Goal: Find specific page/section: Find specific page/section

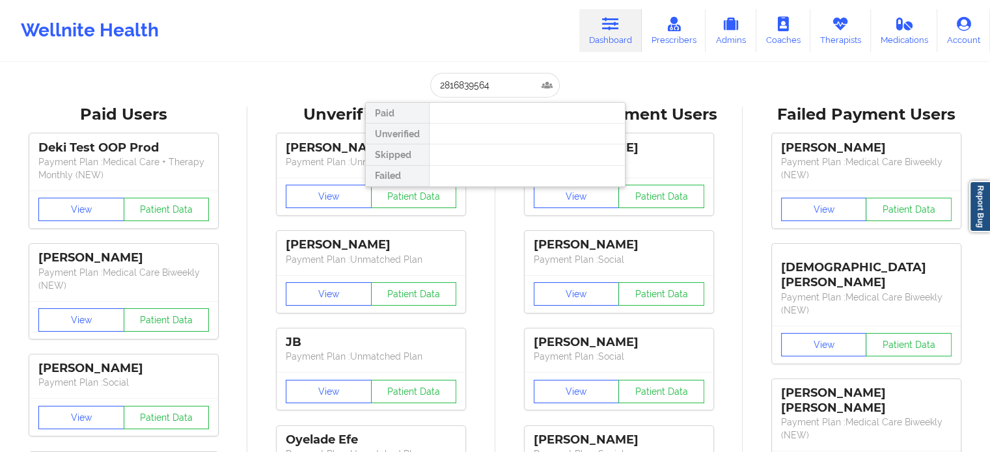
type input "[EMAIL_ADDRESS][PERSON_NAME][DOMAIN_NAME]"
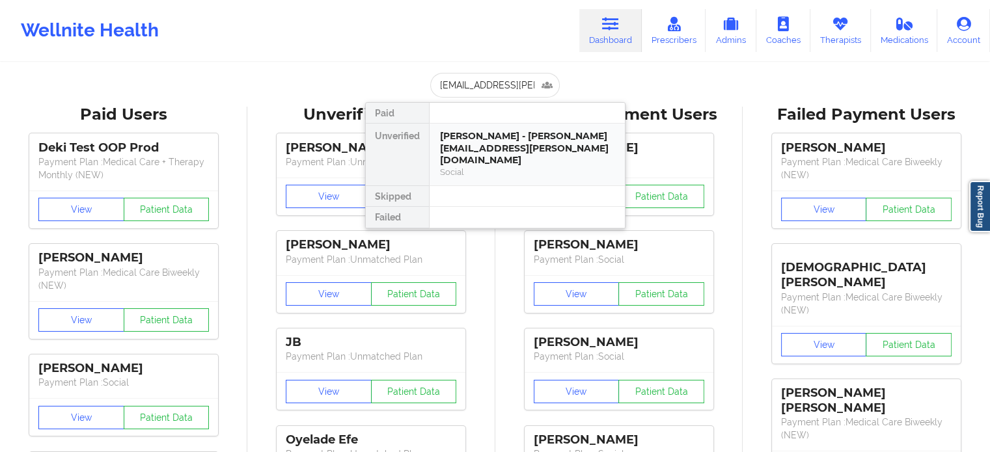
click at [489, 167] on div "Social" at bounding box center [527, 172] width 174 height 11
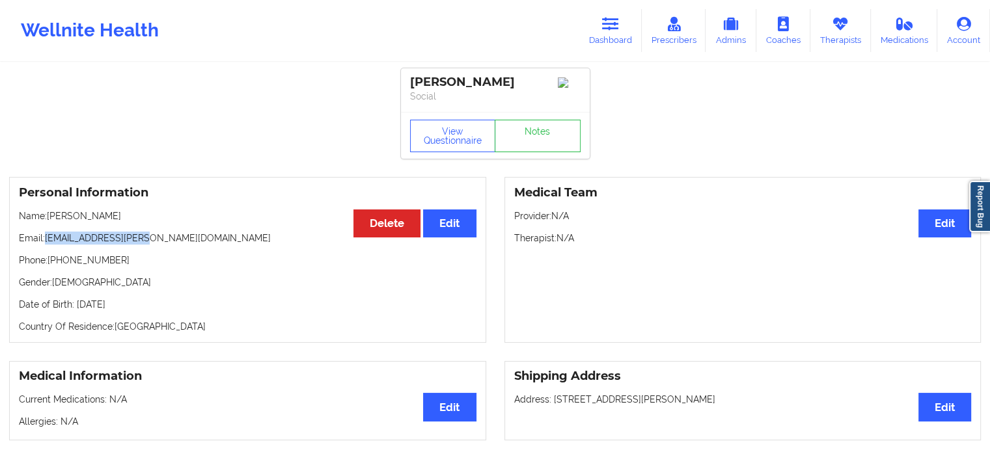
drag, startPoint x: 118, startPoint y: 245, endPoint x: 47, endPoint y: 243, distance: 71.6
click at [47, 243] on p "Email: [EMAIL_ADDRESS][PERSON_NAME][DOMAIN_NAME]" at bounding box center [247, 238] width 457 height 13
copy p "[EMAIL_ADDRESS][PERSON_NAME][DOMAIN_NAME]"
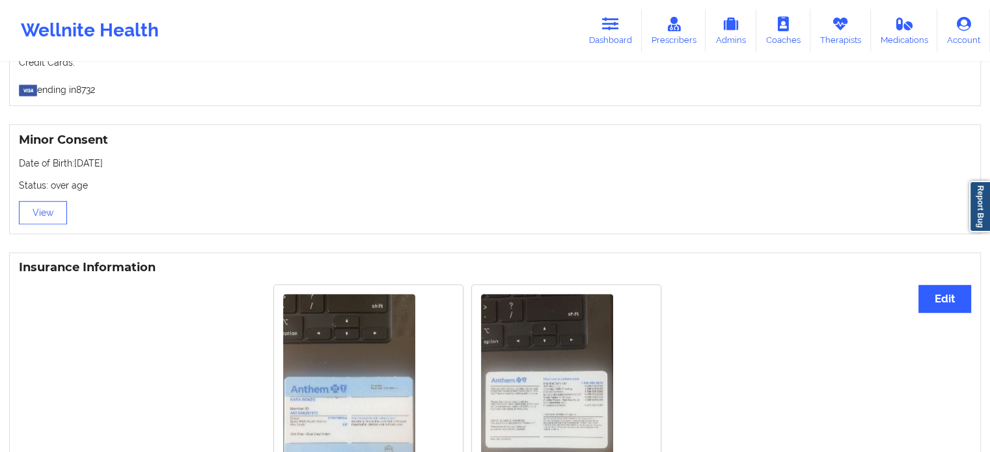
scroll to position [781, 0]
click at [609, 33] on link "Dashboard" at bounding box center [610, 30] width 62 height 43
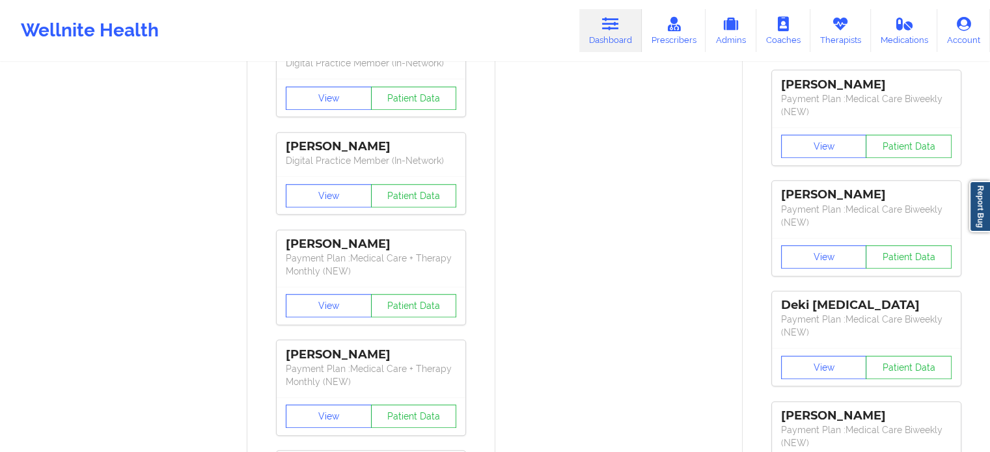
click at [614, 29] on icon at bounding box center [610, 24] width 17 height 14
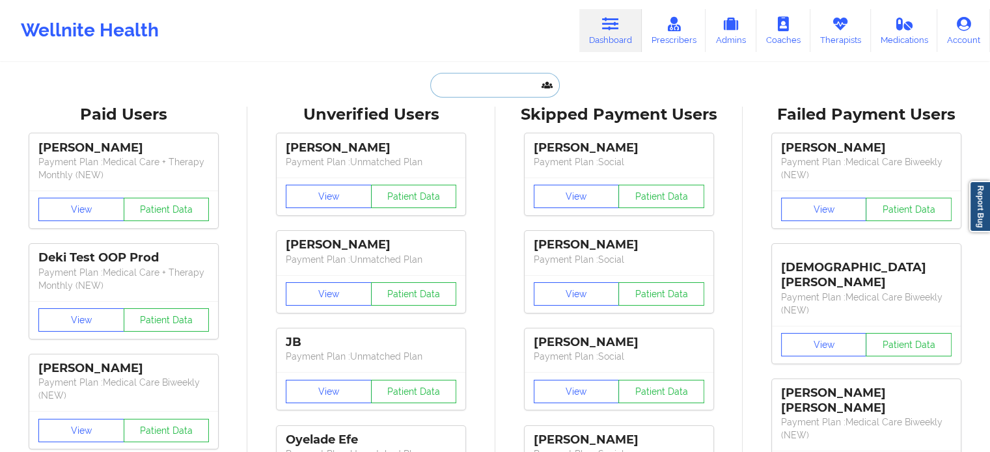
click at [480, 85] on input "text" at bounding box center [494, 85] width 129 height 25
paste input "[PERSON_NAME]"
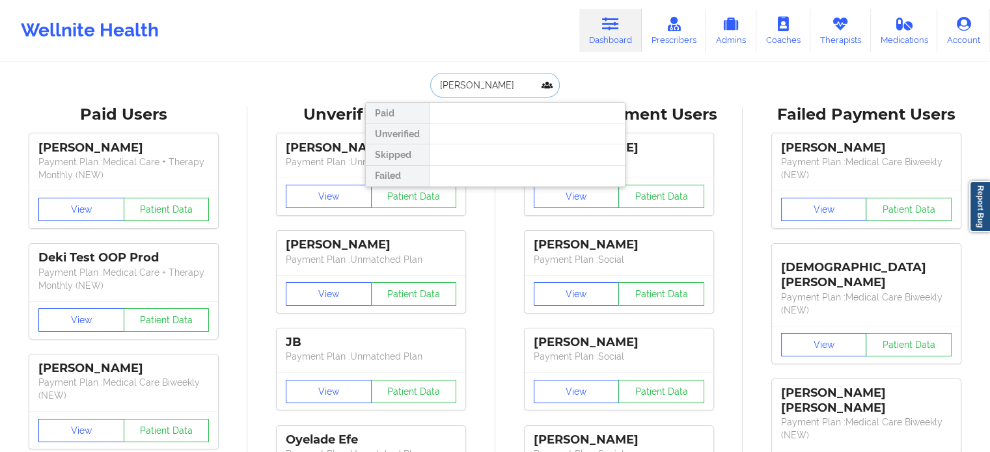
click at [515, 84] on input "[PERSON_NAME]" at bounding box center [494, 85] width 129 height 25
drag, startPoint x: 514, startPoint y: 85, endPoint x: 476, endPoint y: 91, distance: 38.3
click at [476, 91] on input "[PERSON_NAME]" at bounding box center [494, 85] width 129 height 25
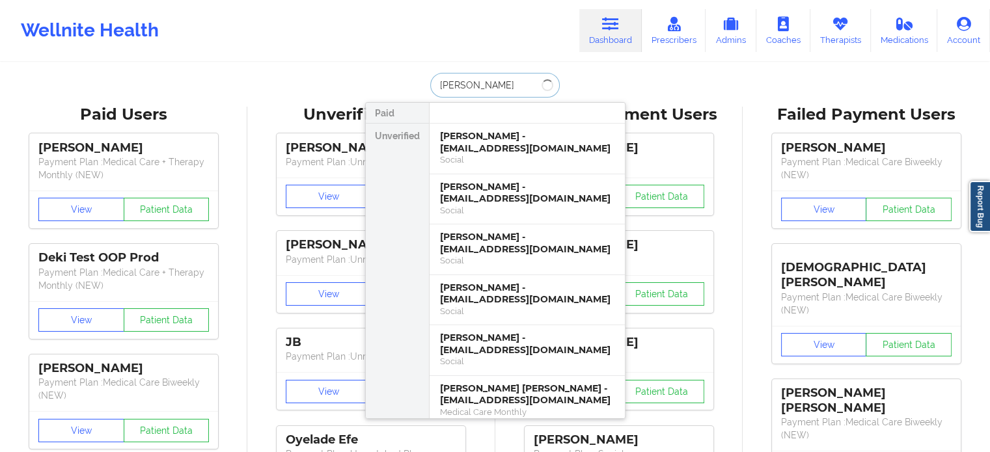
type input "[PERSON_NAME]"
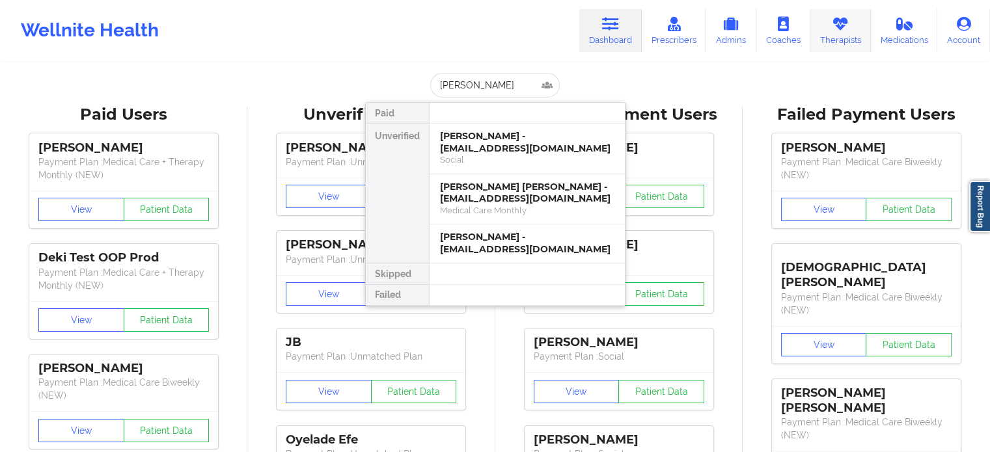
click at [856, 29] on link "Therapists" at bounding box center [840, 30] width 61 height 43
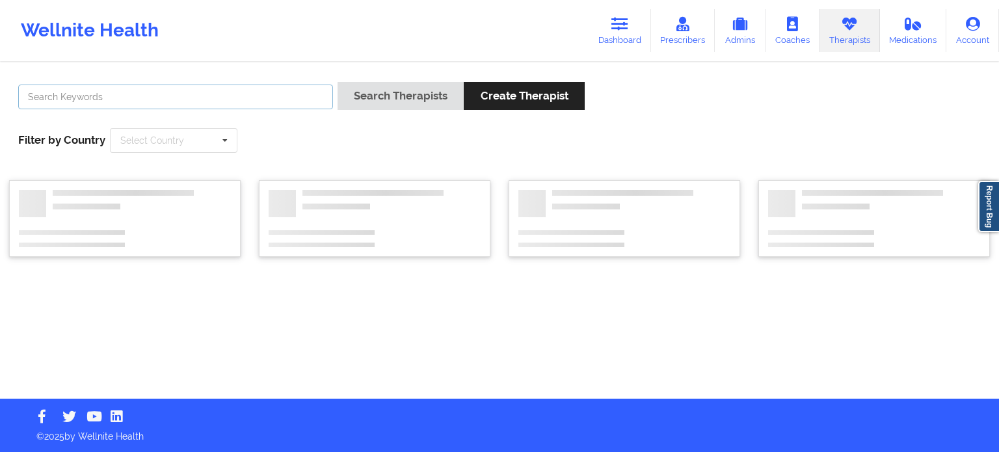
click at [239, 102] on input "text" at bounding box center [175, 97] width 315 height 25
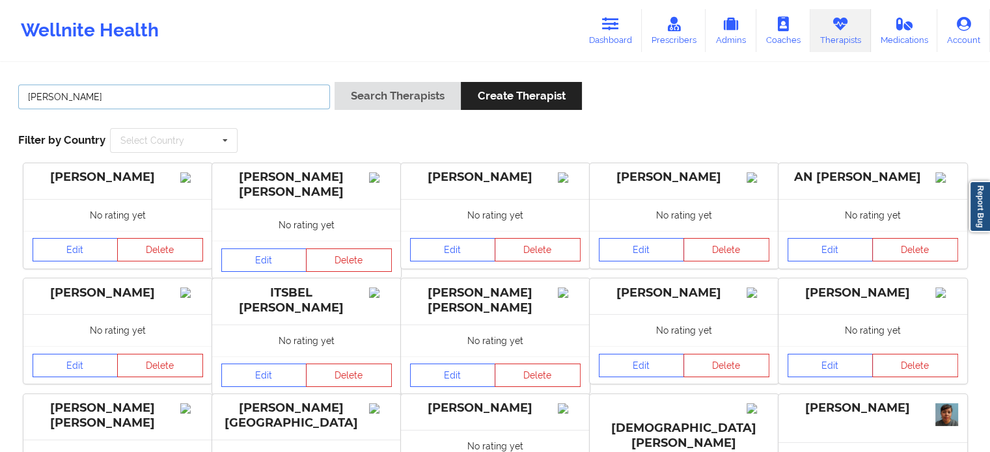
type input "[PERSON_NAME]"
click at [334, 82] on button "Search Therapists" at bounding box center [397, 96] width 126 height 28
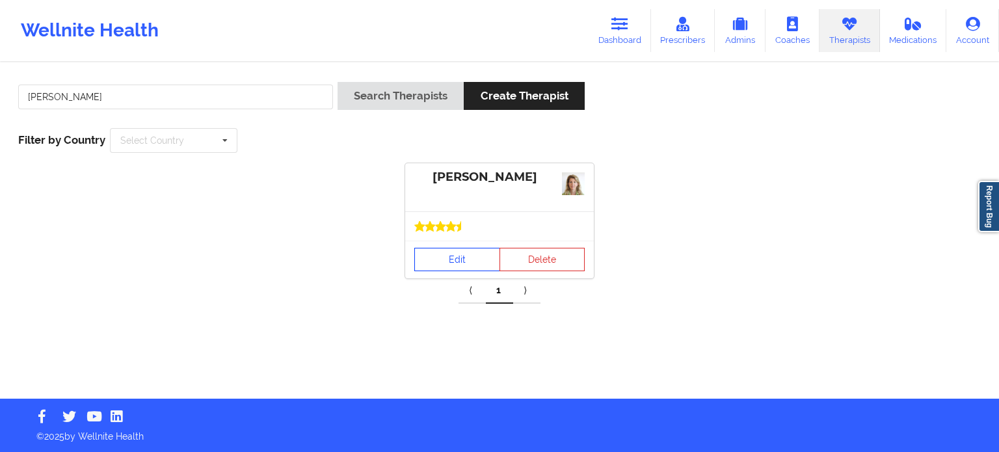
click at [484, 258] on link "Edit" at bounding box center [457, 259] width 86 height 23
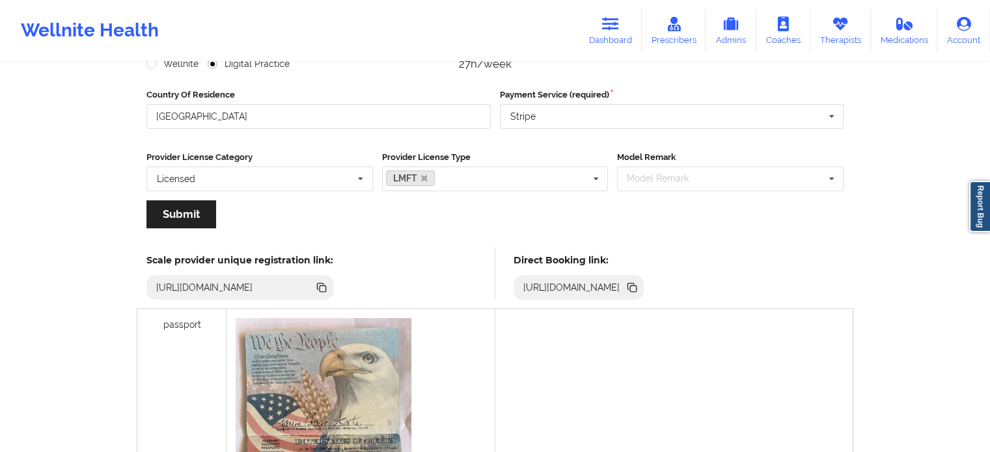
scroll to position [195, 0]
click at [636, 286] on icon at bounding box center [633, 287] width 7 height 7
click at [846, 15] on link "Therapists" at bounding box center [840, 30] width 61 height 43
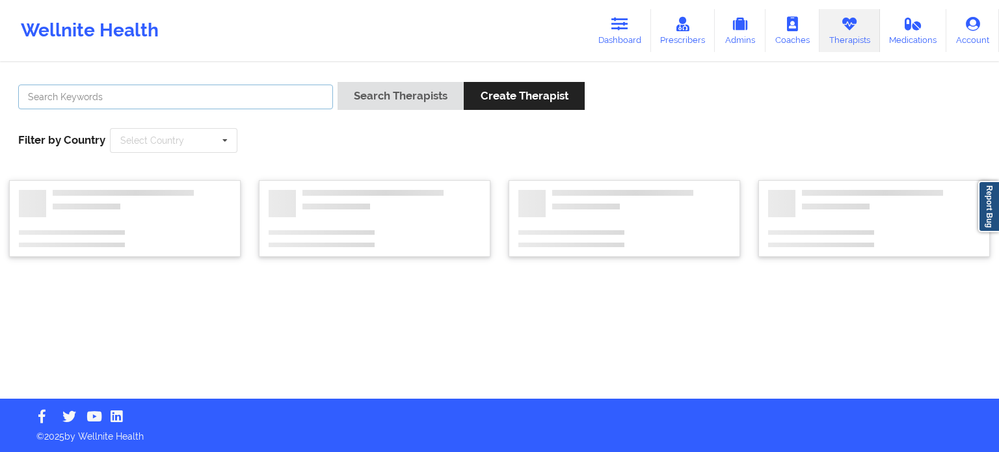
click at [284, 98] on input "text" at bounding box center [175, 97] width 315 height 25
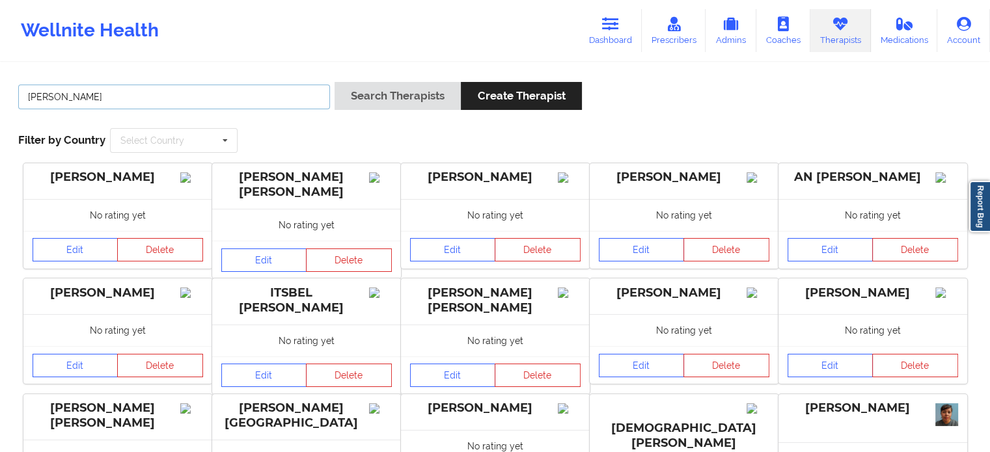
type input "[PERSON_NAME]"
click at [334, 82] on button "Search Therapists" at bounding box center [397, 96] width 126 height 28
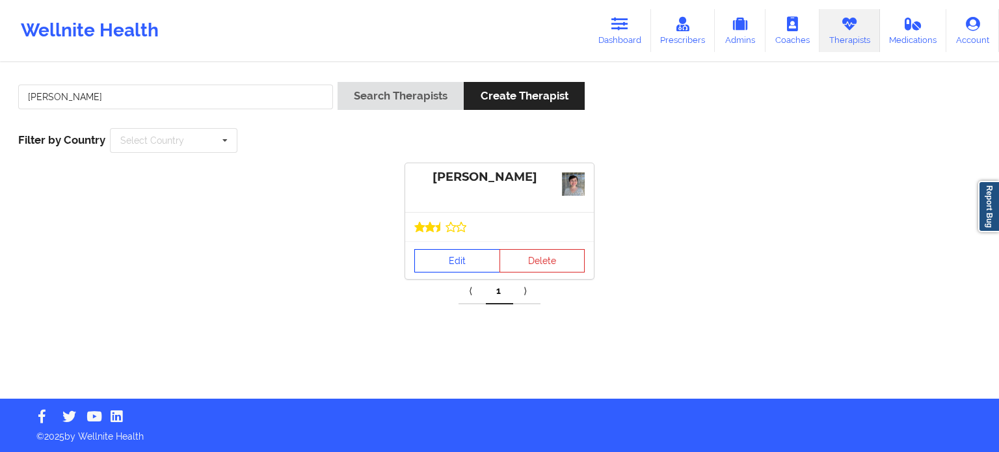
click at [459, 267] on link "Edit" at bounding box center [457, 260] width 86 height 23
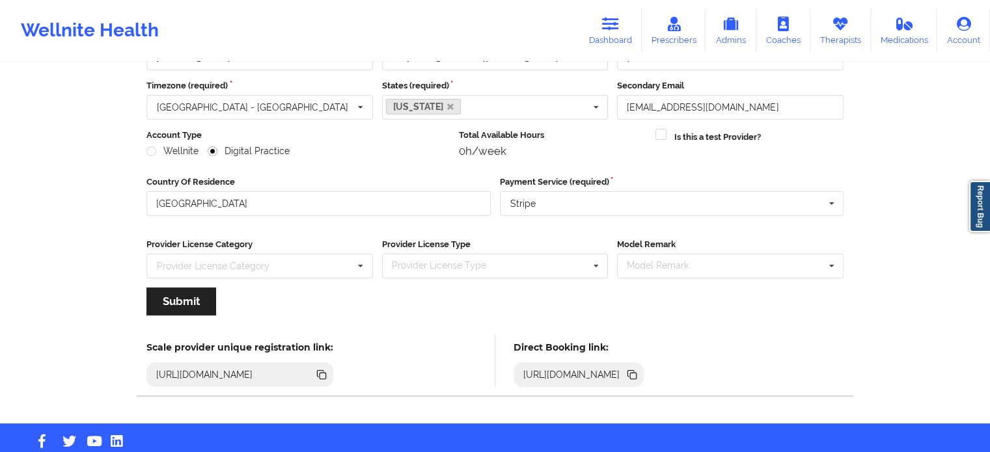
scroll to position [130, 0]
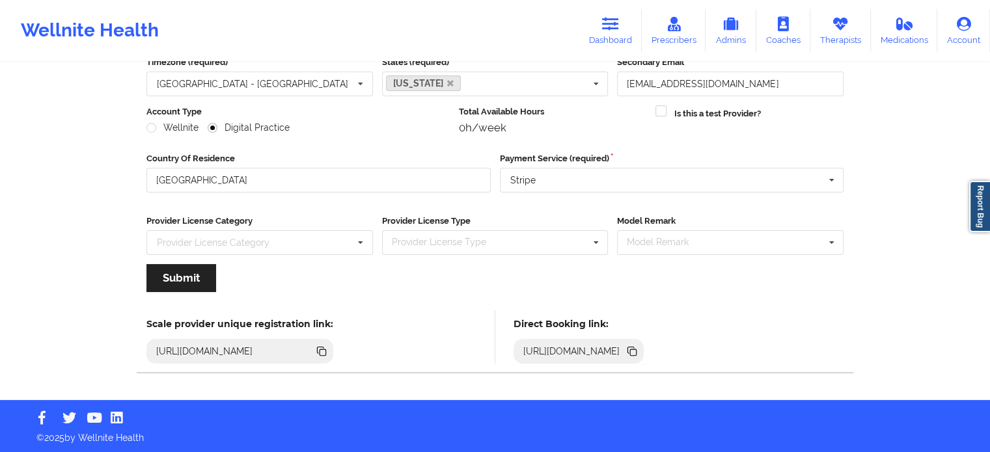
click at [636, 351] on icon at bounding box center [633, 352] width 7 height 7
click at [636, 352] on icon at bounding box center [633, 352] width 7 height 7
drag, startPoint x: 837, startPoint y: 20, endPoint x: 750, endPoint y: 61, distance: 96.1
click at [837, 20] on icon at bounding box center [839, 24] width 17 height 14
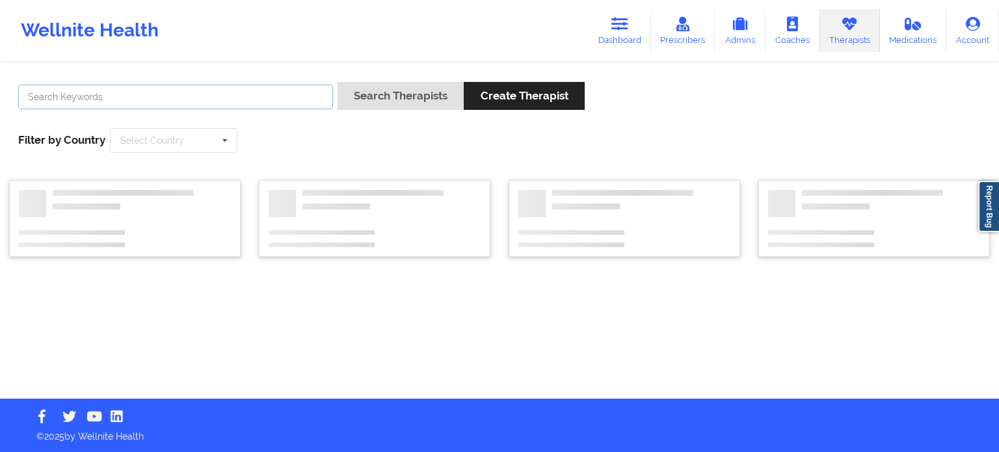
click at [270, 103] on input "text" at bounding box center [175, 97] width 315 height 25
type input "s"
type input "asante"
click at [338, 82] on button "Search Therapists" at bounding box center [401, 96] width 126 height 28
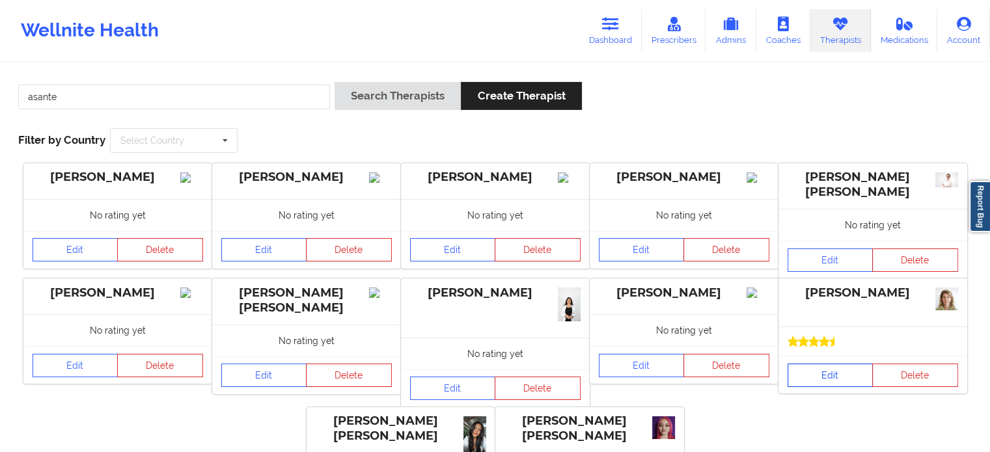
click at [835, 367] on link "Edit" at bounding box center [830, 375] width 86 height 23
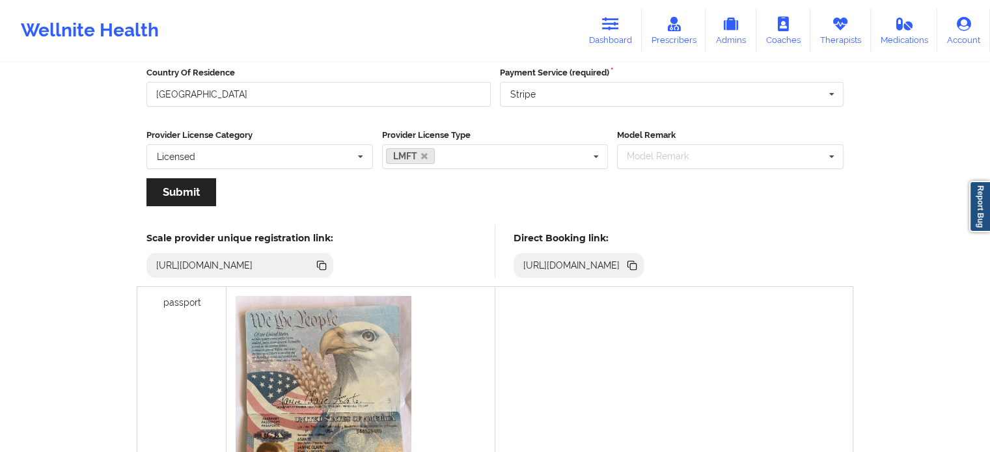
scroll to position [260, 0]
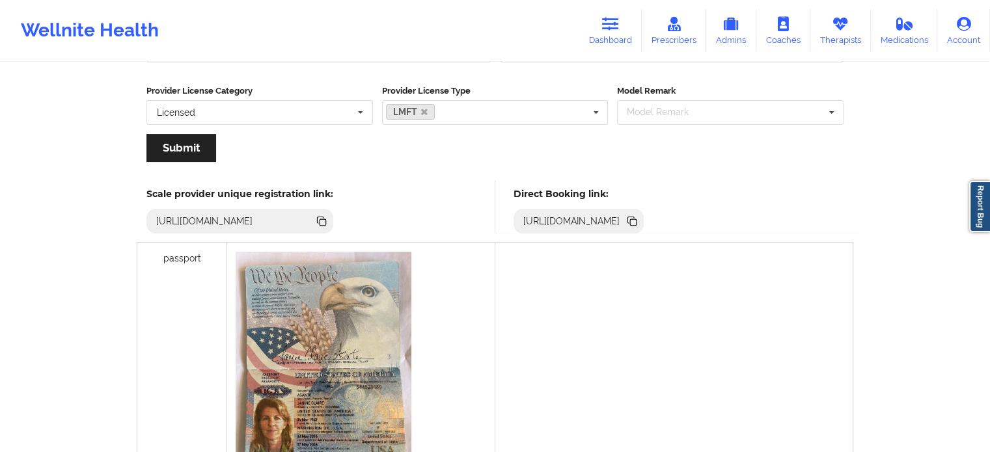
click at [636, 221] on icon at bounding box center [633, 222] width 7 height 7
click at [622, 29] on link "Dashboard" at bounding box center [610, 30] width 62 height 43
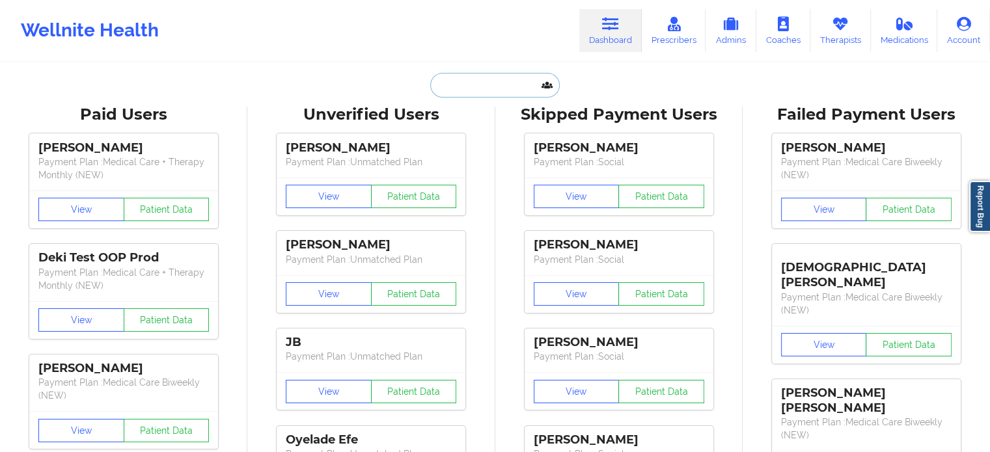
click at [510, 86] on input "text" at bounding box center [494, 85] width 129 height 25
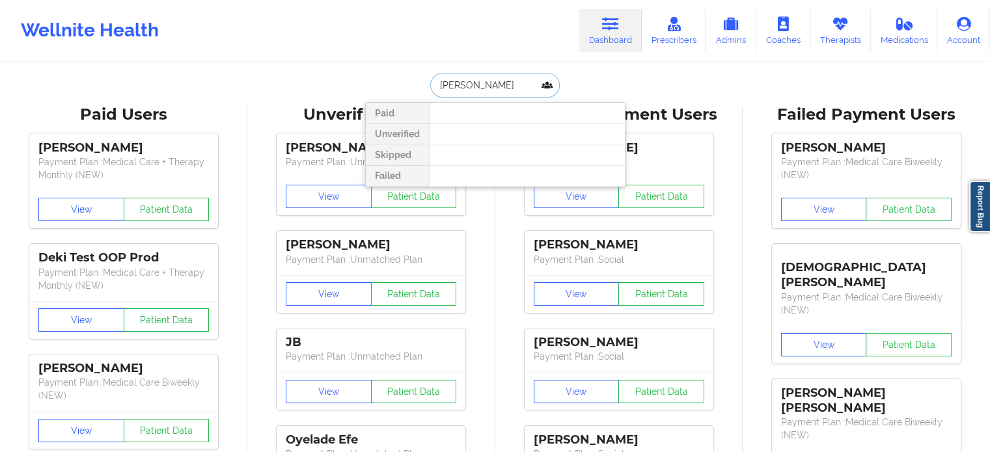
drag, startPoint x: 519, startPoint y: 88, endPoint x: 468, endPoint y: 88, distance: 51.4
click at [468, 88] on input "[PERSON_NAME]" at bounding box center [494, 85] width 129 height 25
type input "Sharana"
